Goal: Task Accomplishment & Management: Use online tool/utility

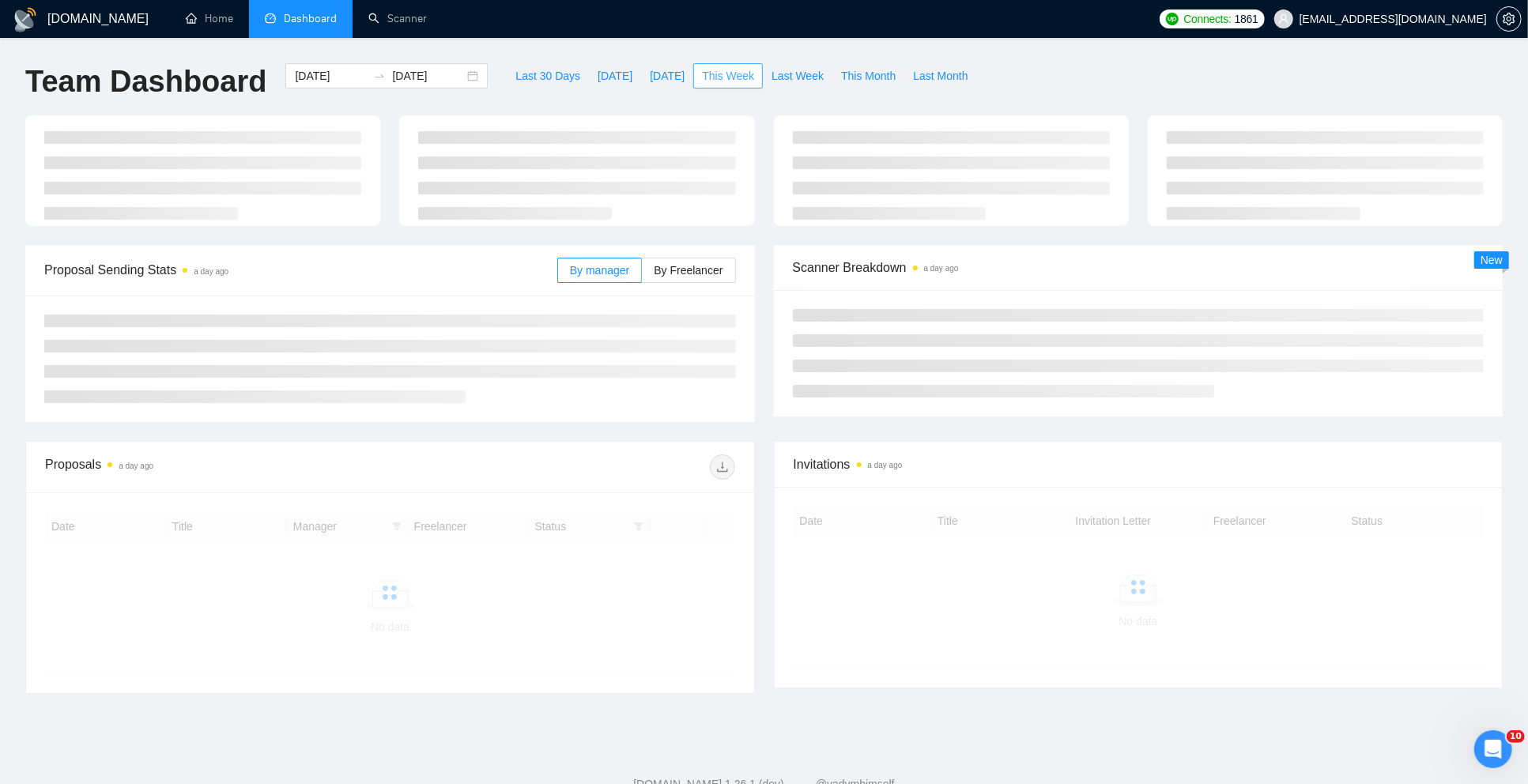
click at [732, 73] on span "This Week" at bounding box center [728, 76] width 53 height 18
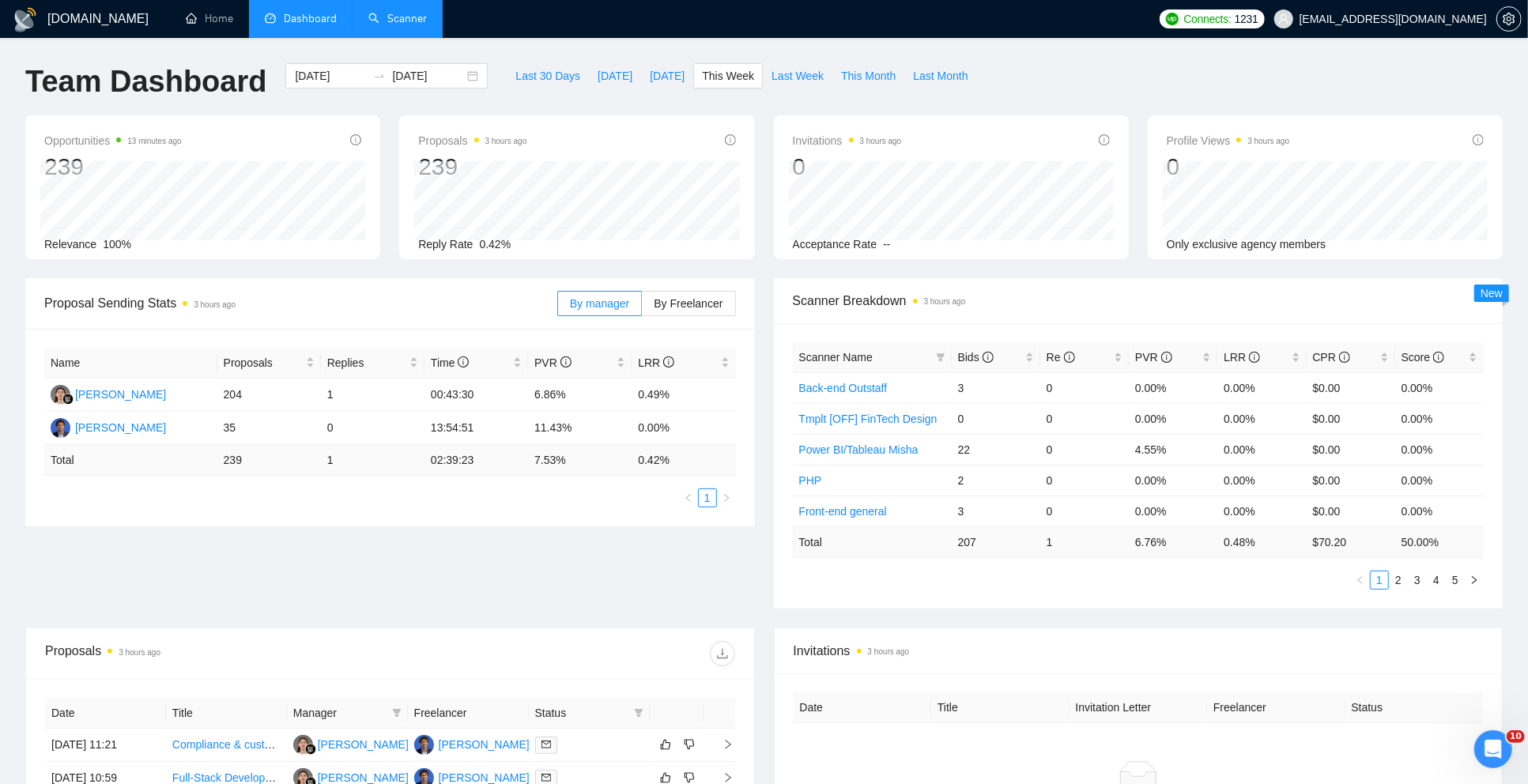
click at [421, 24] on link "Scanner" at bounding box center [397, 19] width 58 height 13
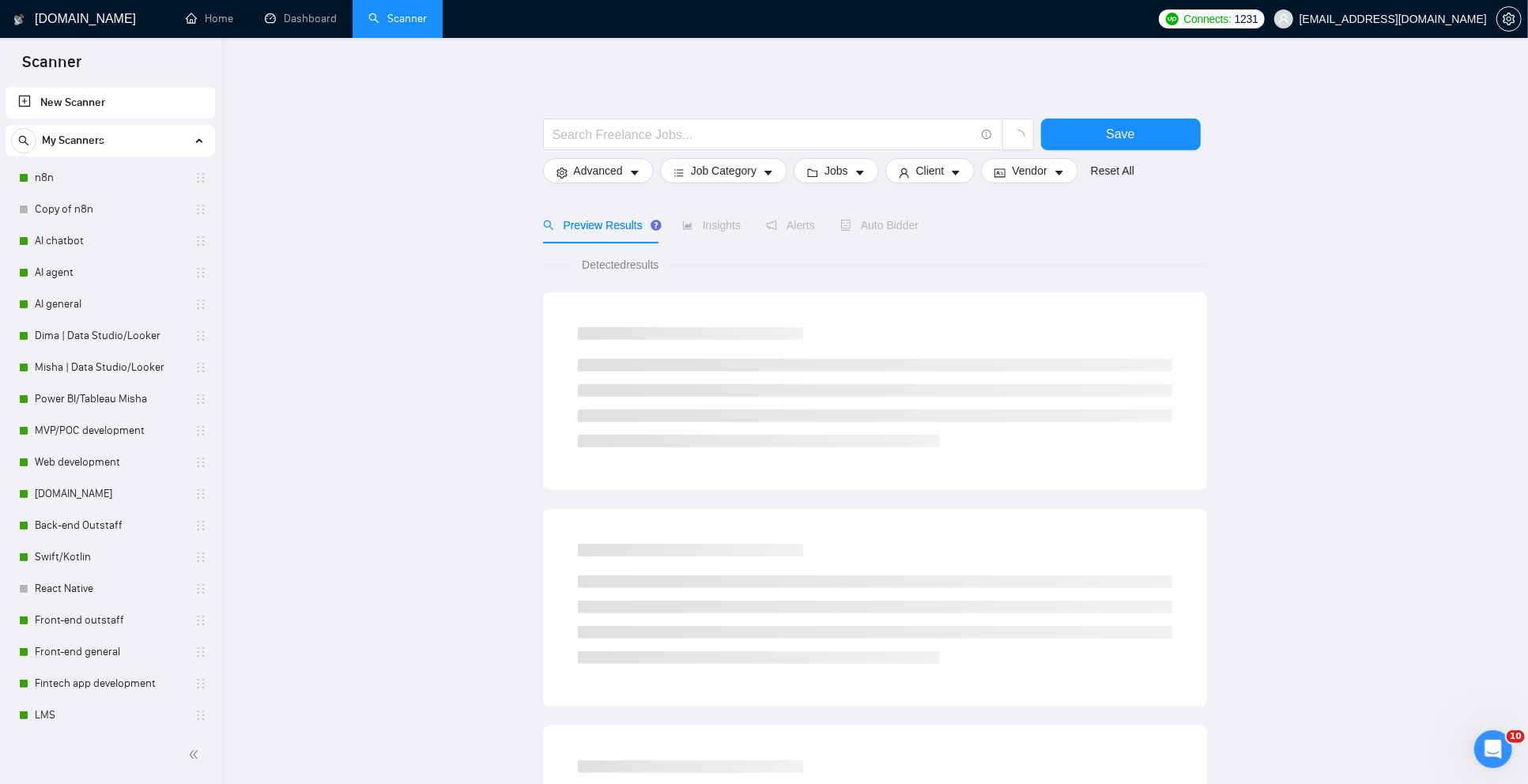
click at [409, 233] on main "Save Advanced Job Category Jobs Client Vendor Reset All Preview Results Insight…" at bounding box center [874, 709] width 1256 height 1293
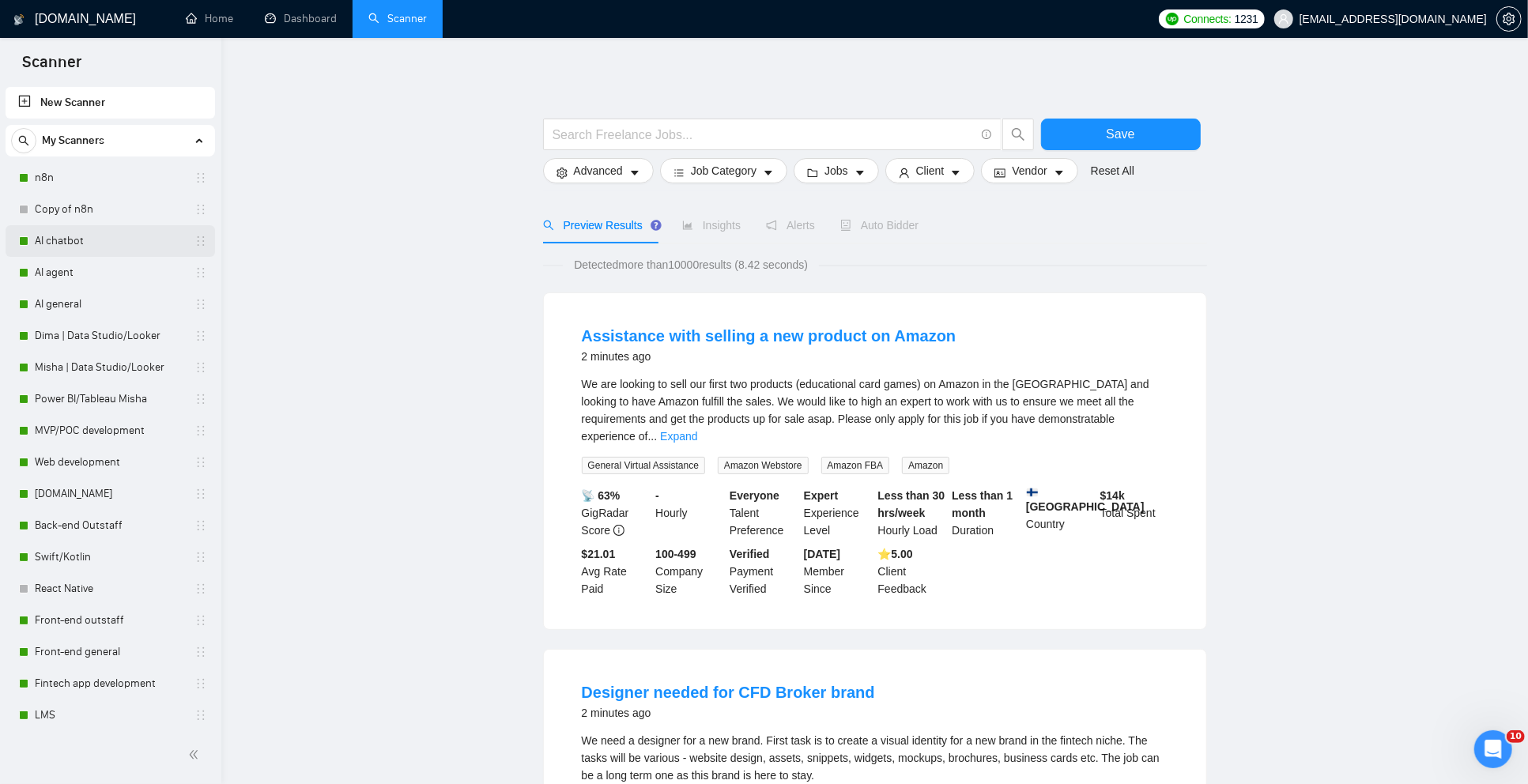
click at [86, 239] on link "AI chatbot" at bounding box center [110, 241] width 150 height 32
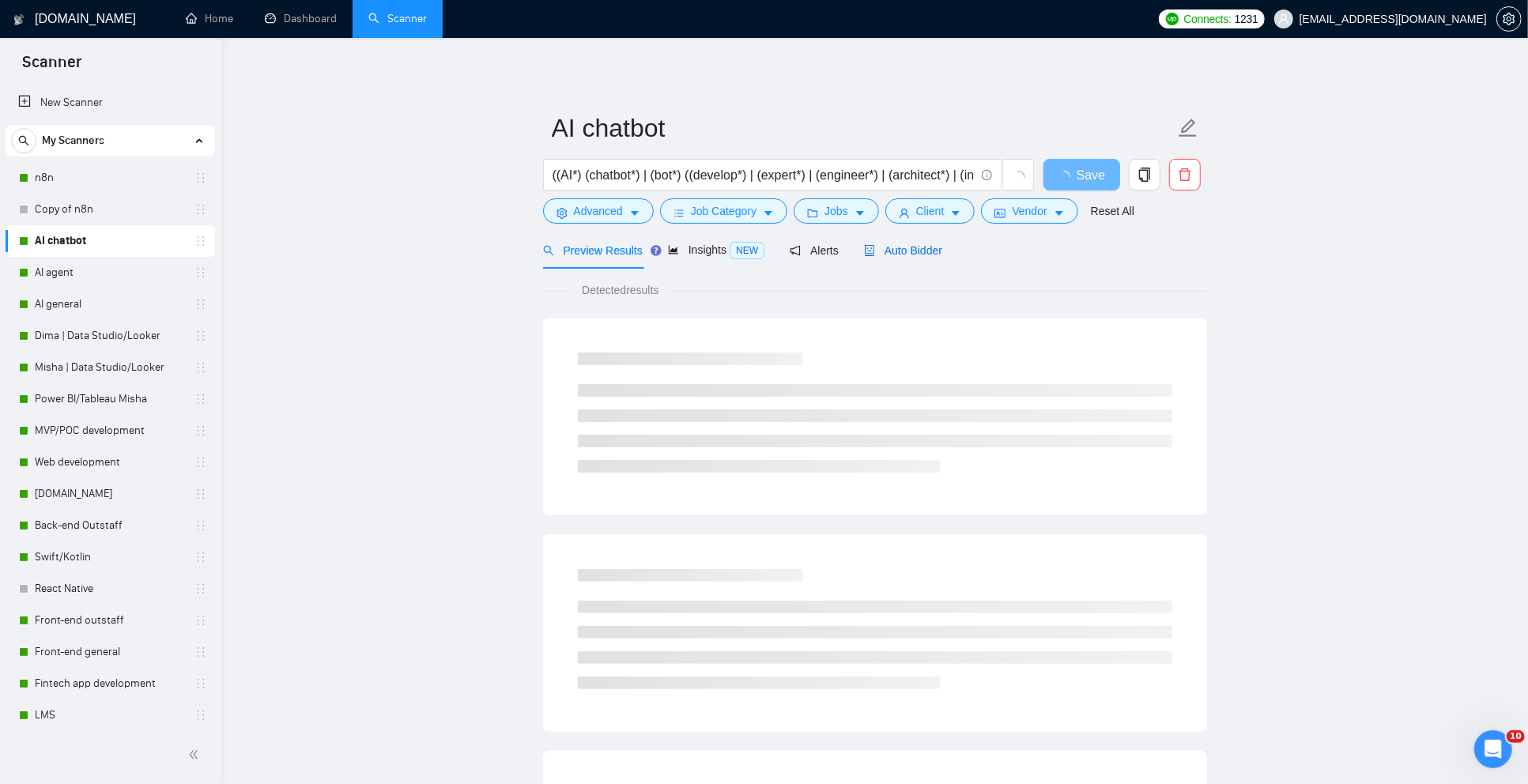
click at [903, 251] on span "Auto Bidder" at bounding box center [903, 250] width 78 height 12
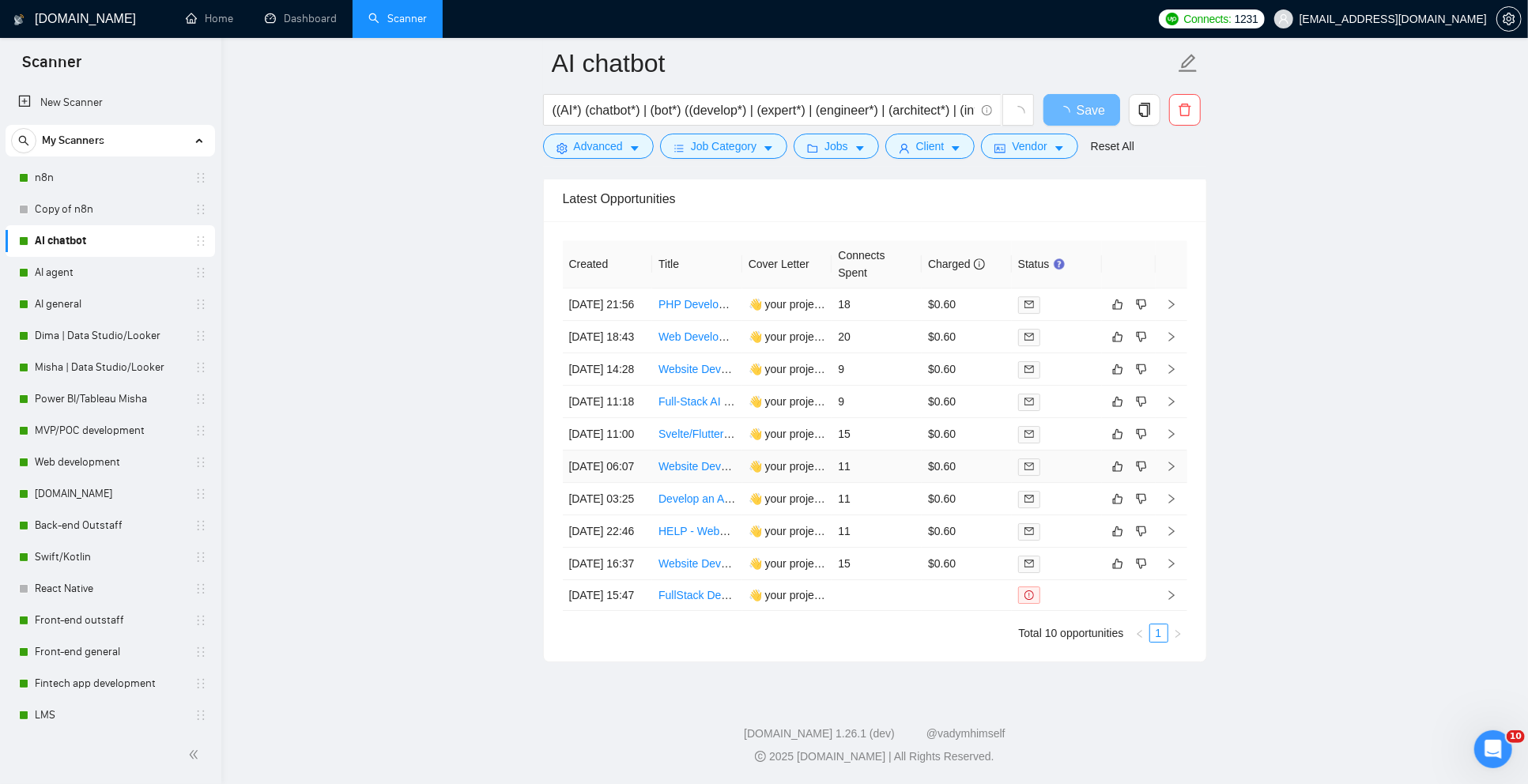
scroll to position [3767, 0]
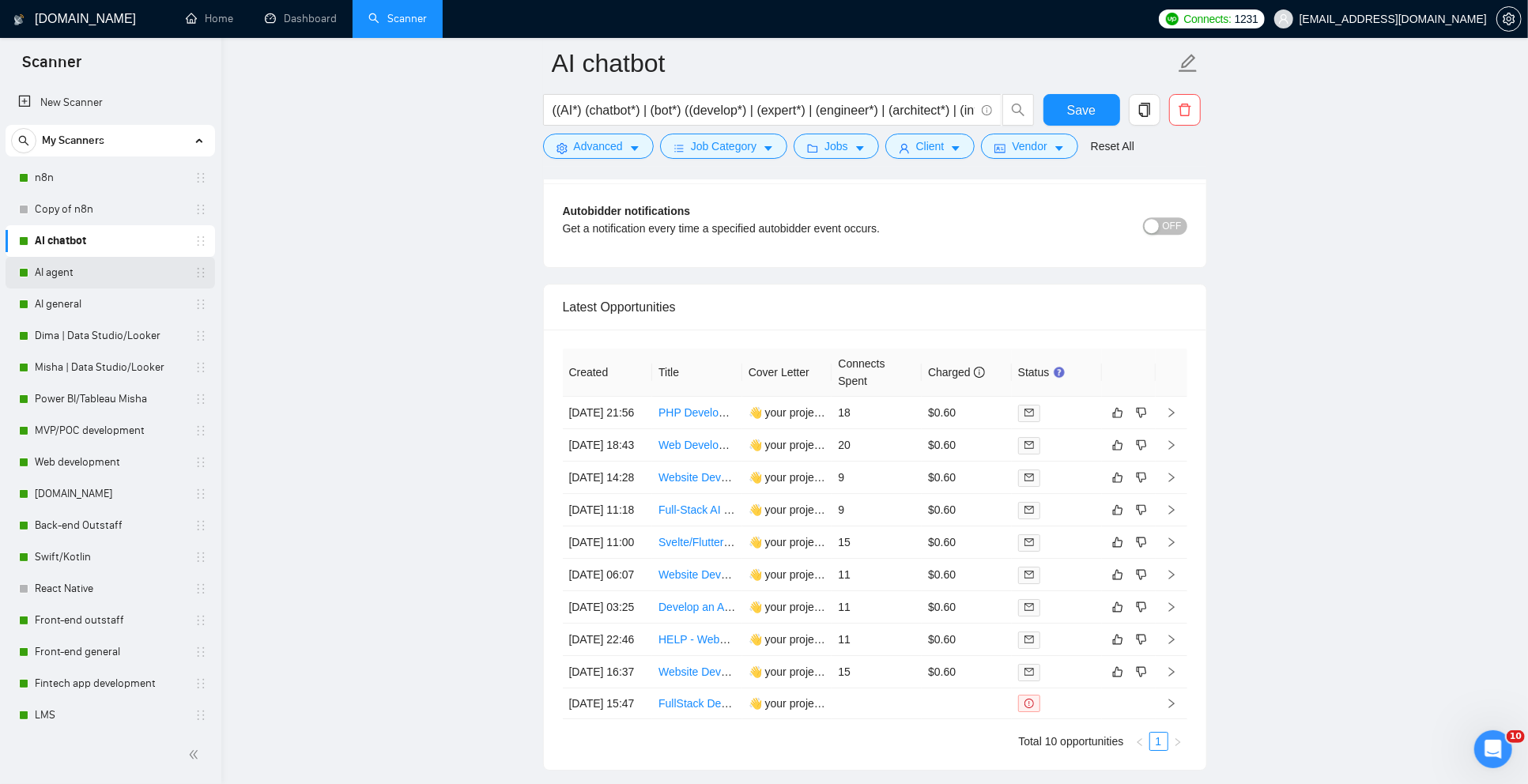
click at [75, 274] on link "AI agent" at bounding box center [110, 273] width 150 height 32
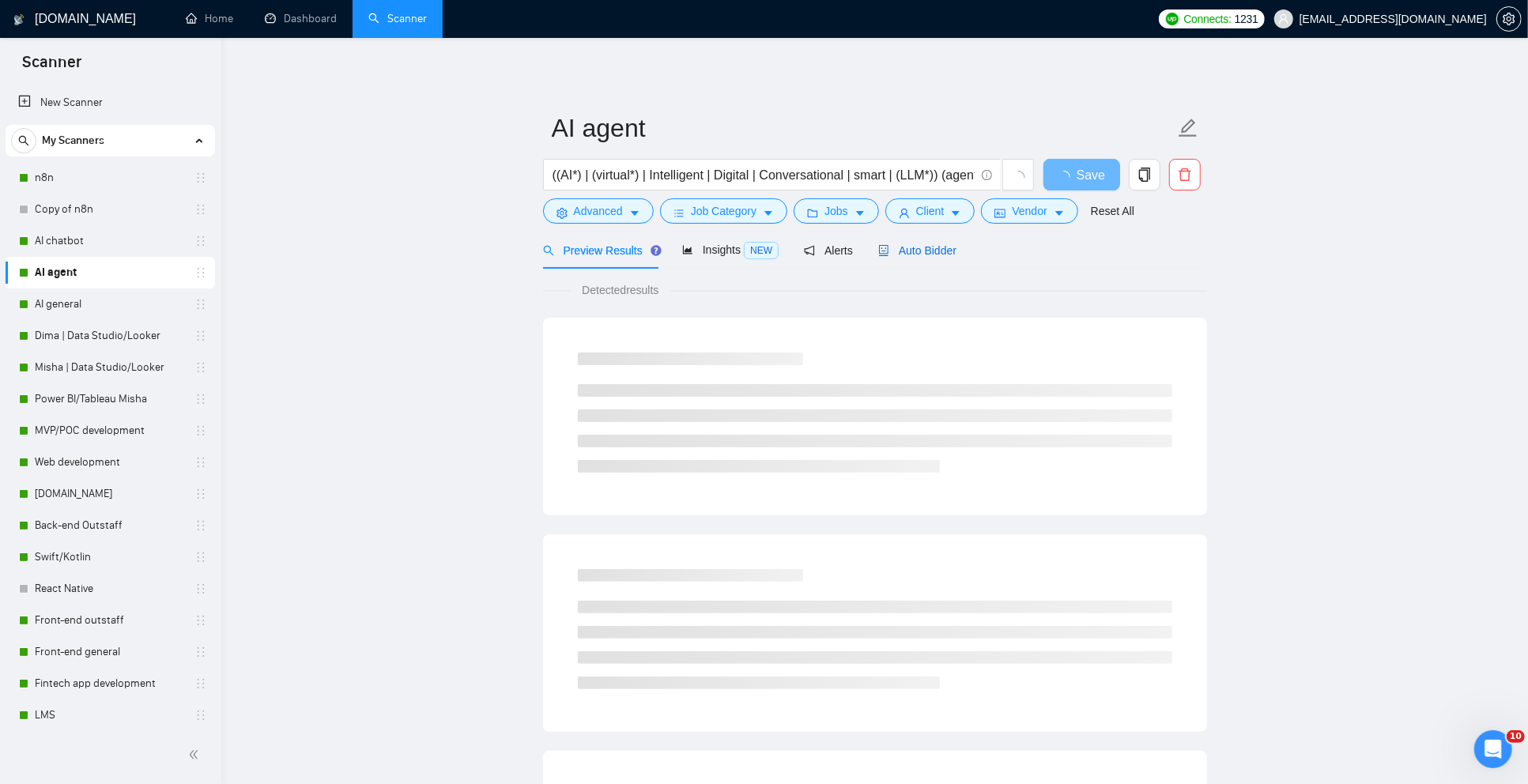
click at [919, 250] on span "Auto Bidder" at bounding box center [917, 250] width 78 height 12
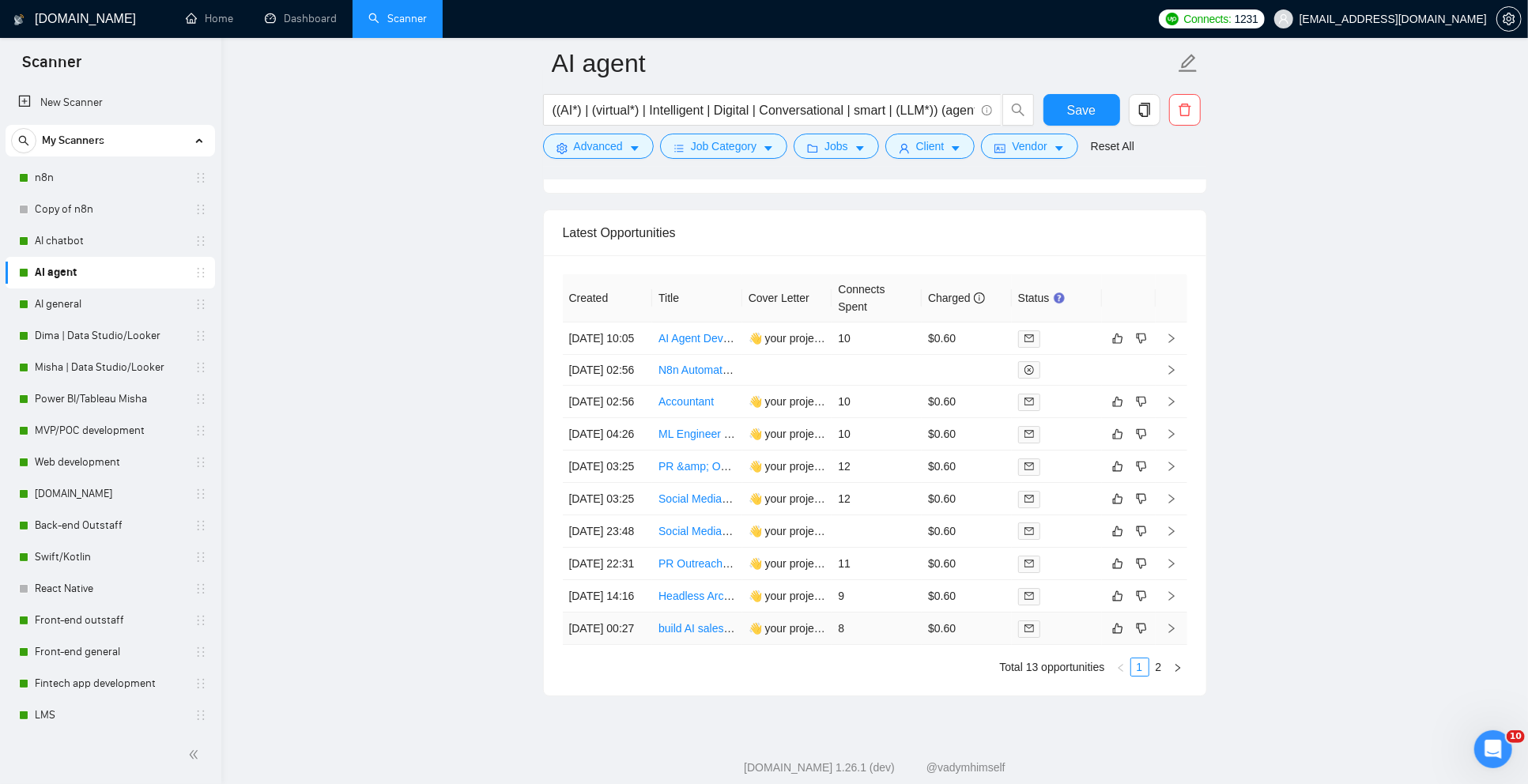
scroll to position [3841, 0]
click at [68, 311] on link "AI general" at bounding box center [110, 304] width 150 height 32
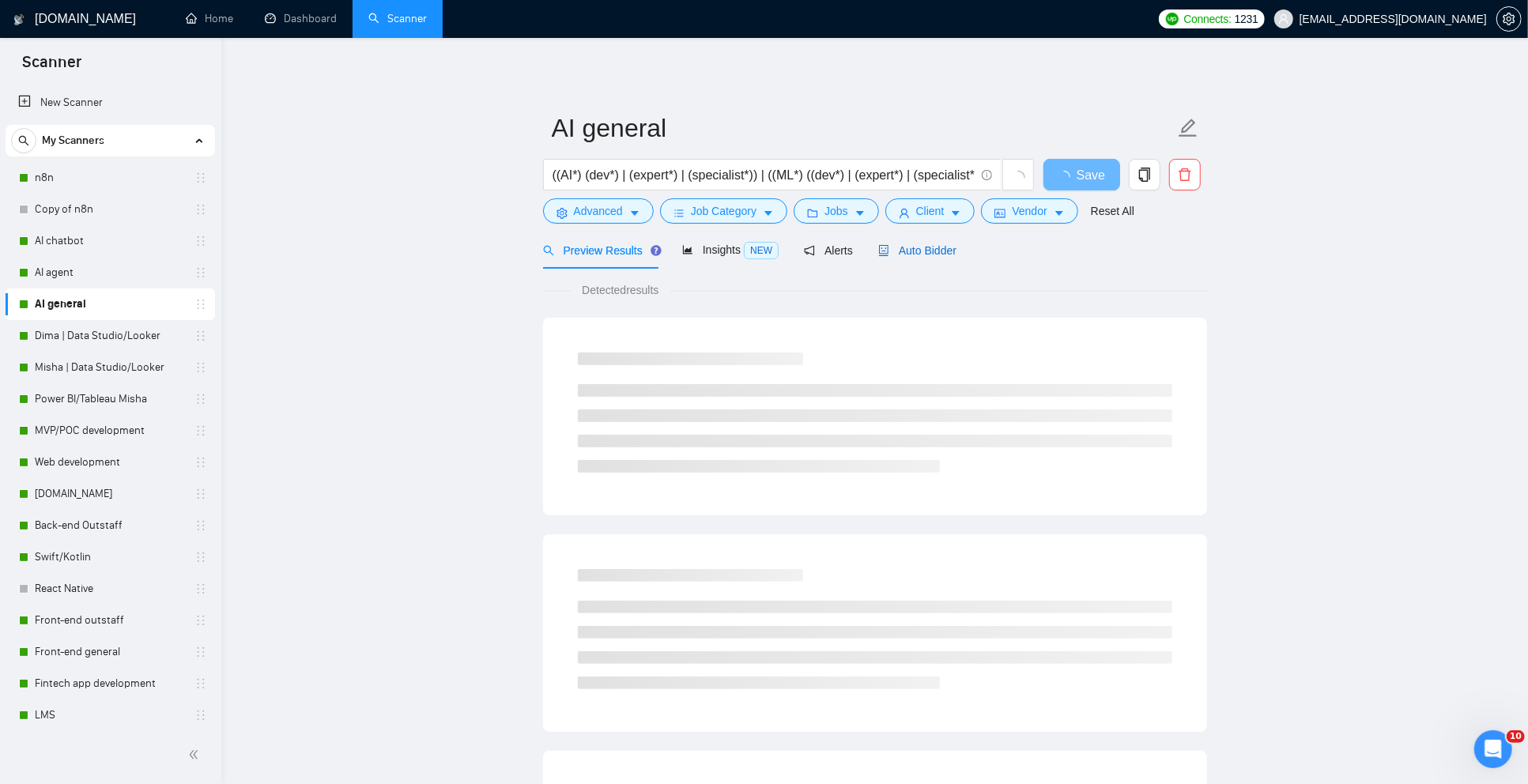
click at [912, 251] on span "Auto Bidder" at bounding box center [917, 250] width 78 height 12
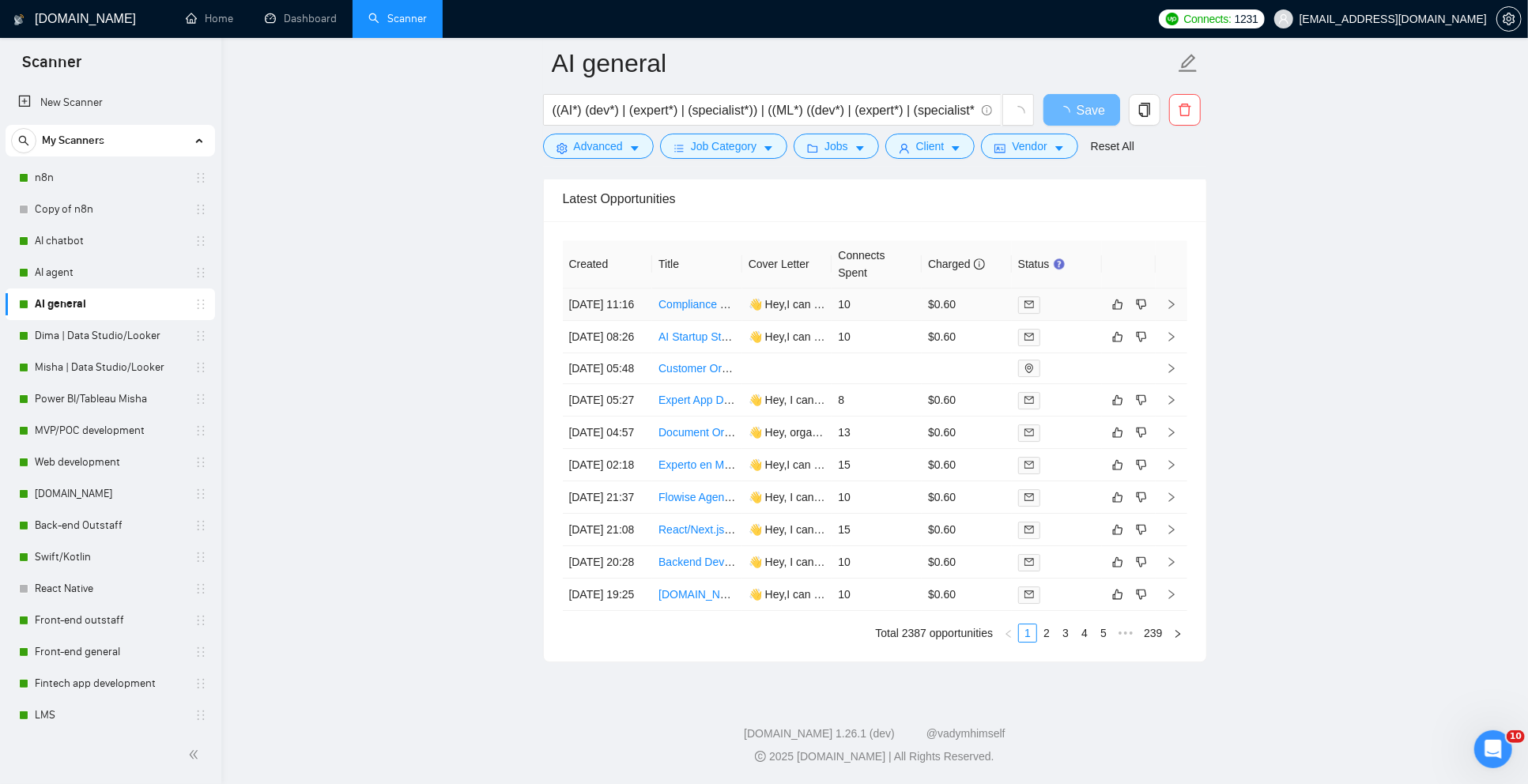
scroll to position [3848, 0]
